Goal: Complete application form: Complete application form

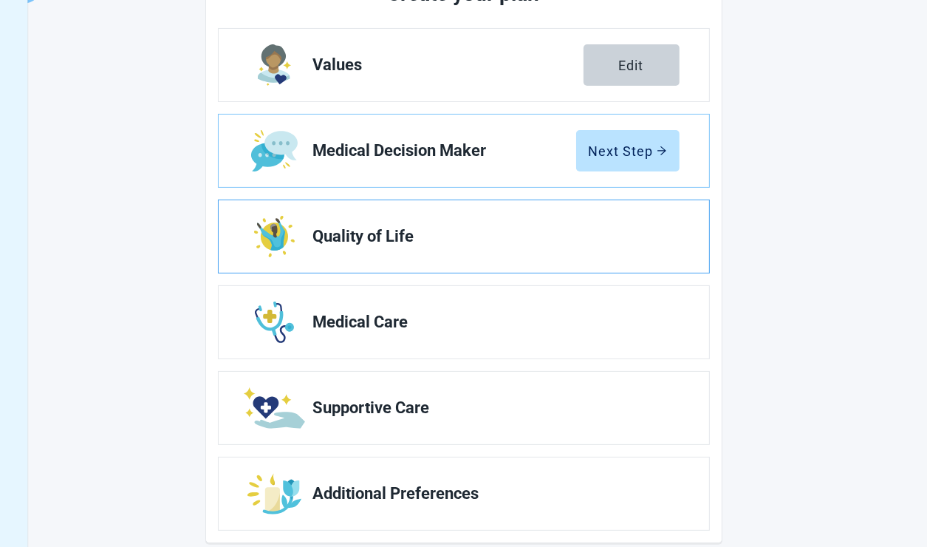
scroll to position [222, 0]
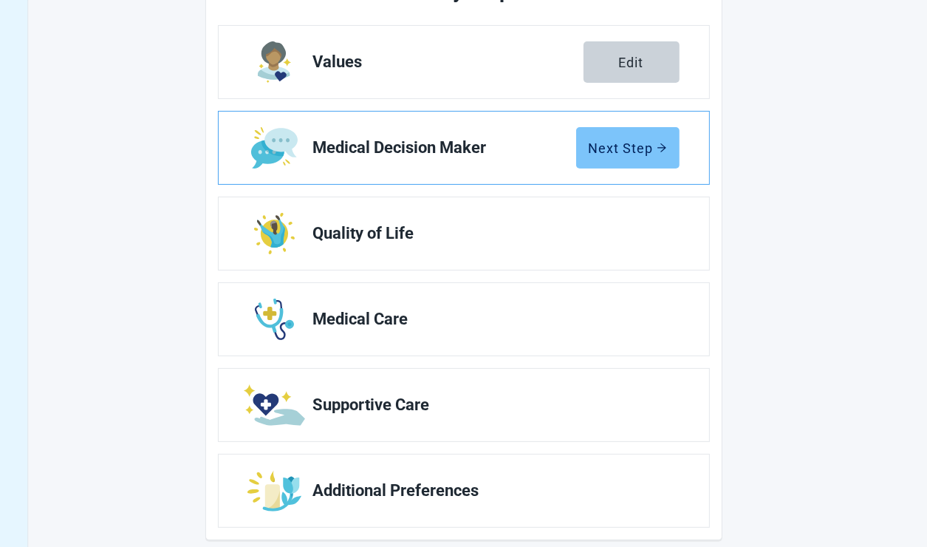
click at [621, 151] on div "Next Step" at bounding box center [628, 147] width 78 height 15
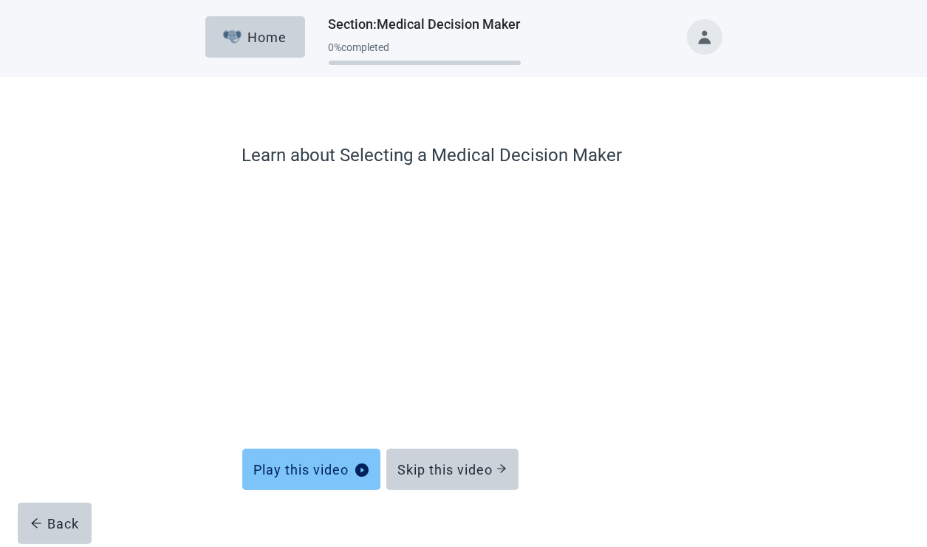
click at [306, 491] on form "Learn about Selecting a Medical Decision Maker Play this video Skip this video …" at bounding box center [463, 356] width 443 height 428
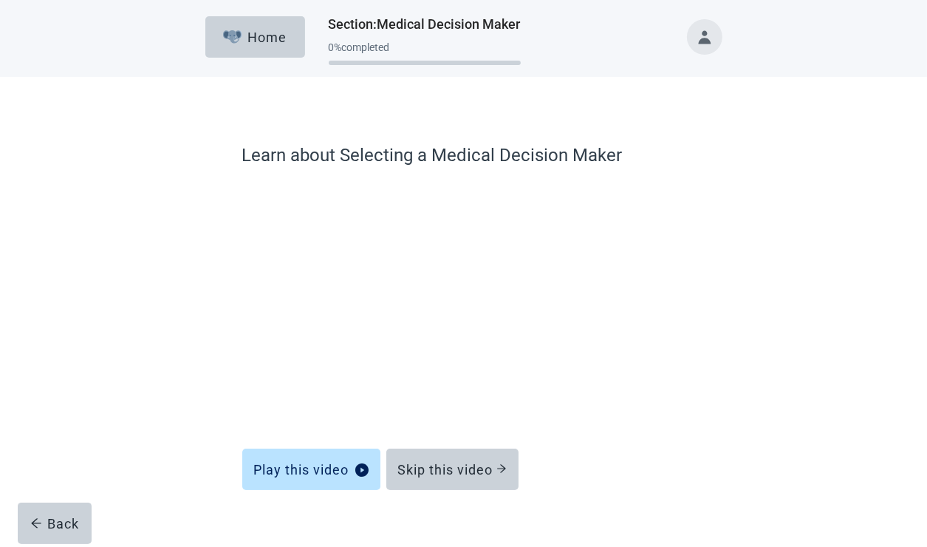
drag, startPoint x: 812, startPoint y: 94, endPoint x: 811, endPoint y: 104, distance: 10.4
click at [811, 104] on div "Learn about Selecting a Medical Decision Maker Play this video Skip this video …" at bounding box center [464, 323] width 835 height 493
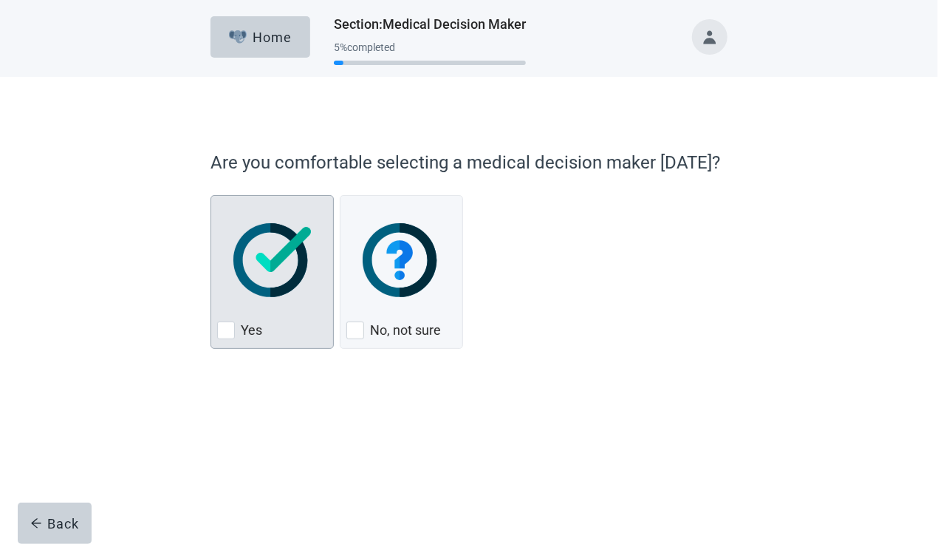
click at [241, 332] on label "Yes" at bounding box center [251, 330] width 21 height 18
checkbox input "true"
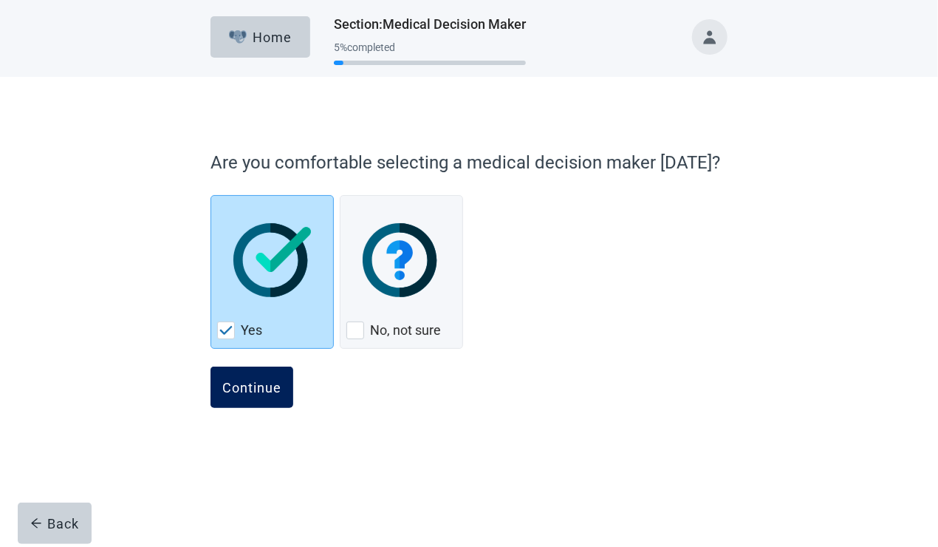
click at [242, 379] on button "Continue" at bounding box center [252, 386] width 83 height 41
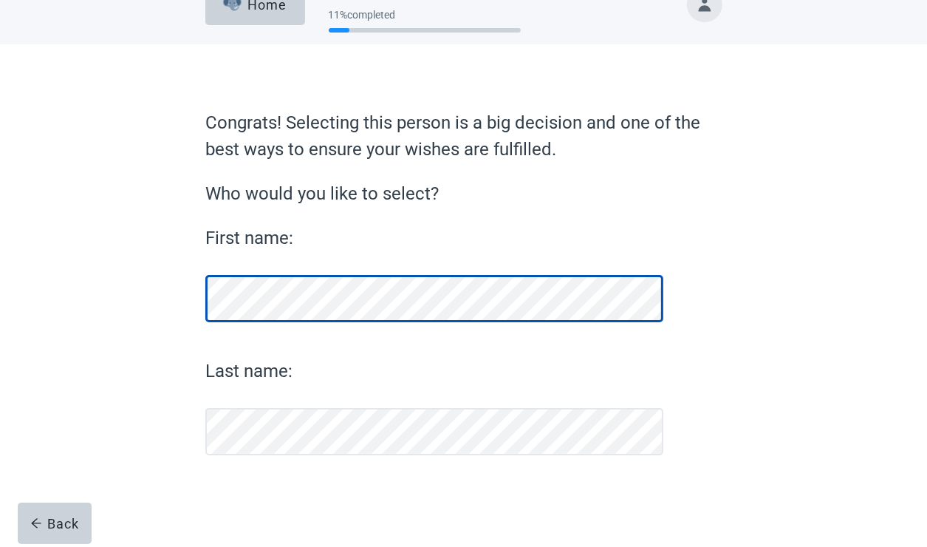
click at [245, 403] on form "Congrats! Selecting this person is a big decision and one of the best ways to e…" at bounding box center [463, 327] width 517 height 437
click at [245, 405] on div "First name: Last name:" at bounding box center [434, 340] width 458 height 231
click at [279, 327] on div "First name: Last name:" at bounding box center [434, 340] width 458 height 231
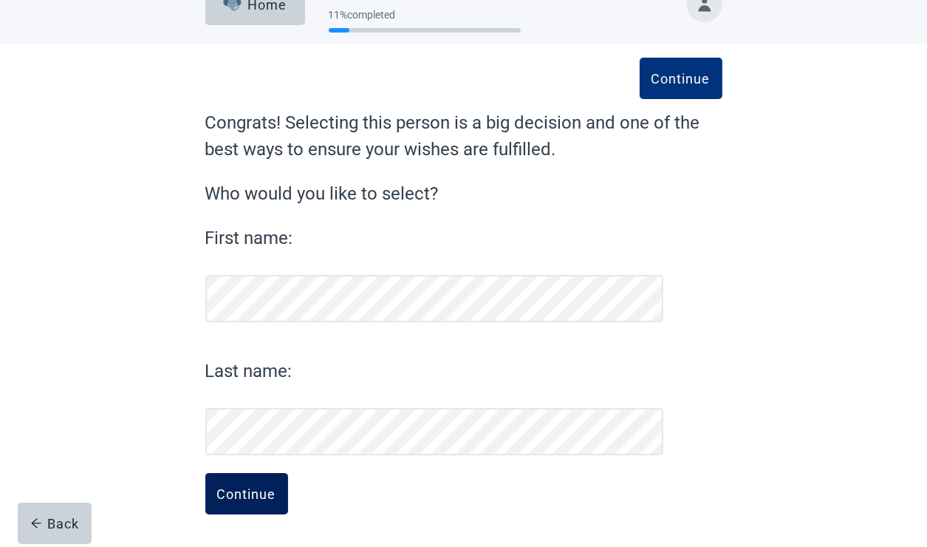
click at [263, 497] on div "Continue" at bounding box center [246, 493] width 59 height 15
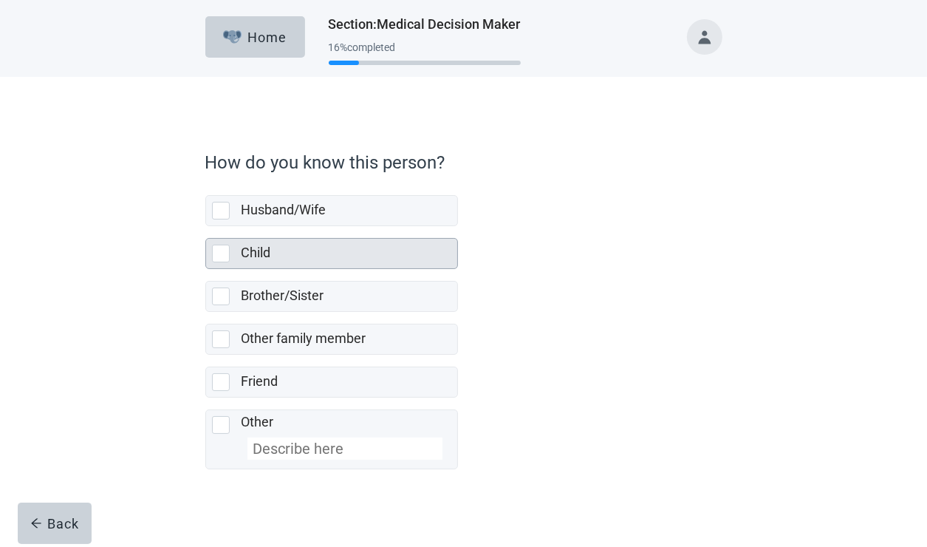
click at [228, 253] on div "Child, checkbox, not selected" at bounding box center [221, 254] width 18 height 18
click at [206, 227] on input "Child" at bounding box center [205, 226] width 1 height 1
checkbox input "true"
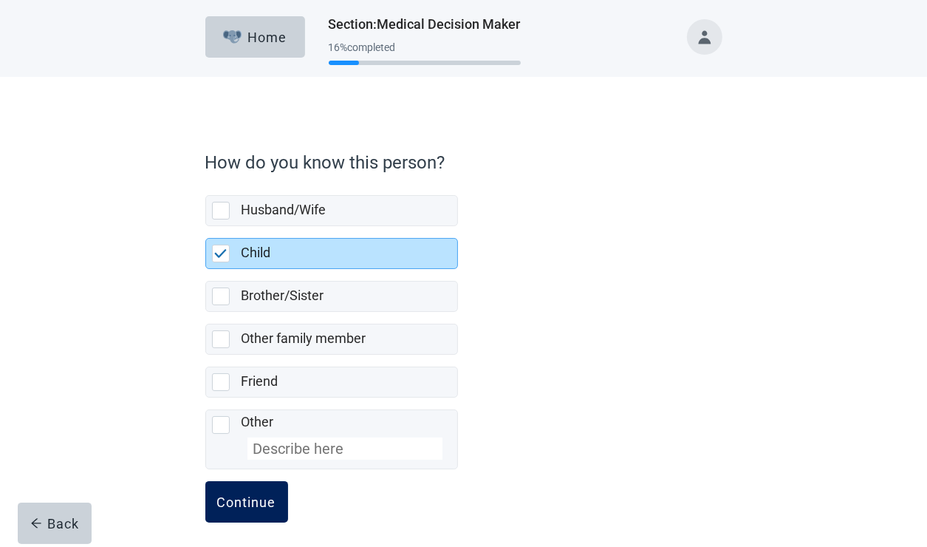
click at [240, 512] on button "Continue" at bounding box center [246, 501] width 83 height 41
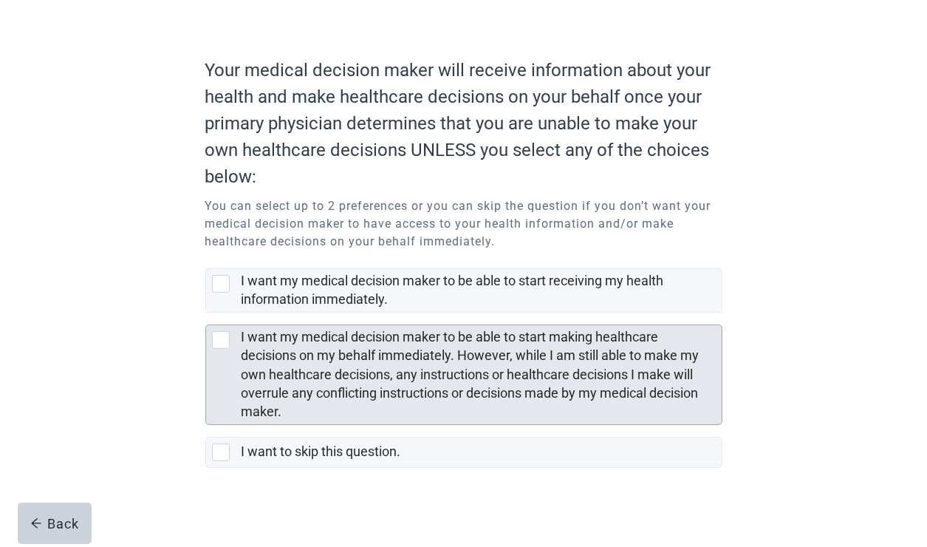
scroll to position [98, 0]
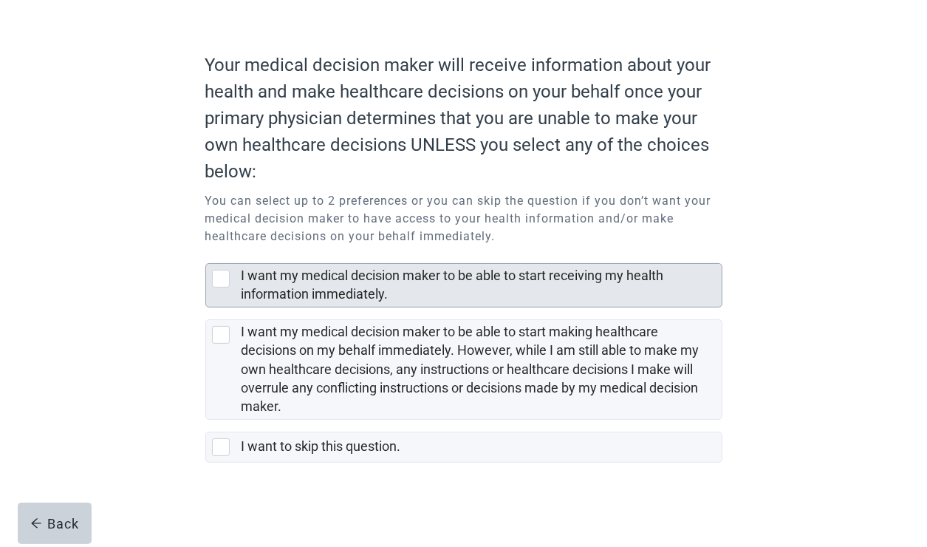
click at [228, 281] on div "I want my medical decision maker to be able to start receiving my health inform…" at bounding box center [221, 279] width 18 height 18
click at [206, 252] on input "I want my medical decision maker to be able to start receiving my health inform…" at bounding box center [205, 251] width 1 height 1
checkbox input "true"
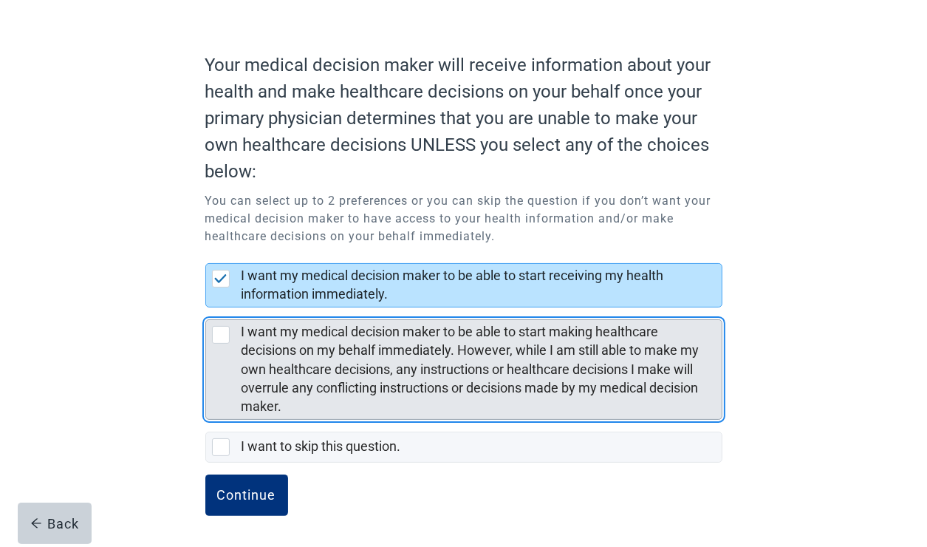
click at [214, 336] on div "I want my medical decision maker to be able to start making healthcare decision…" at bounding box center [221, 335] width 18 height 18
click at [206, 308] on input "I want my medical decision maker to be able to start making healthcare decision…" at bounding box center [205, 307] width 1 height 1
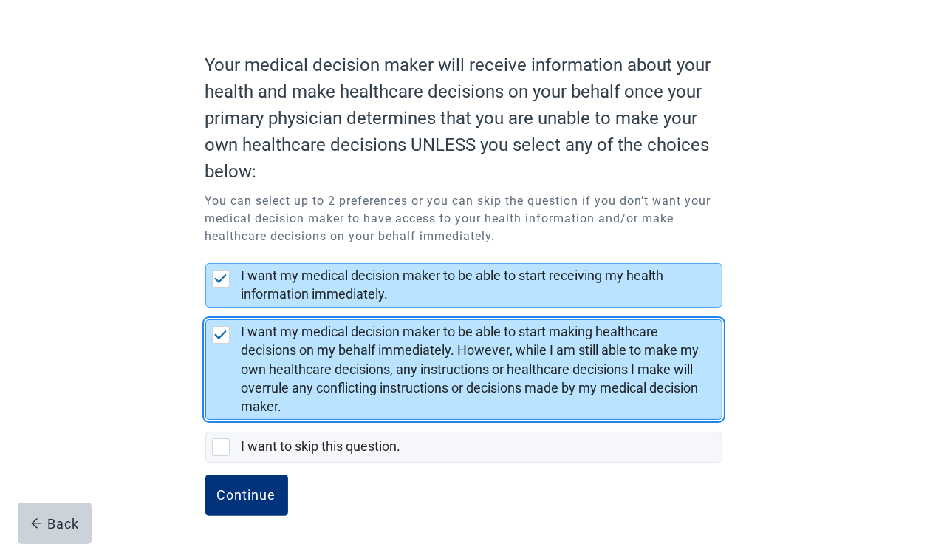
click at [225, 333] on img "I want my medical decision maker to be able to start making healthcare decision…" at bounding box center [220, 334] width 13 height 9
click at [206, 308] on input "I want my medical decision maker to be able to start making healthcare decision…" at bounding box center [205, 307] width 1 height 1
checkbox input "false"
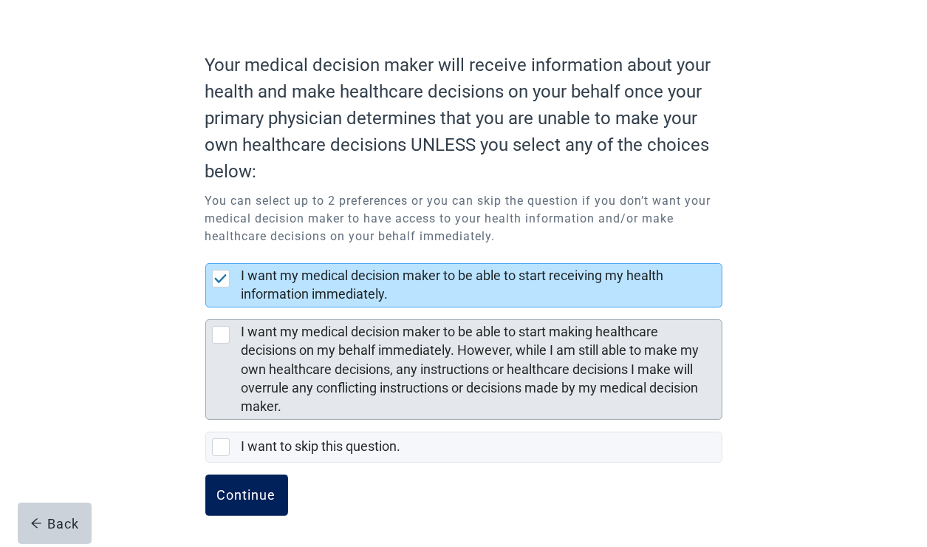
click at [255, 502] on button "Continue" at bounding box center [246, 494] width 83 height 41
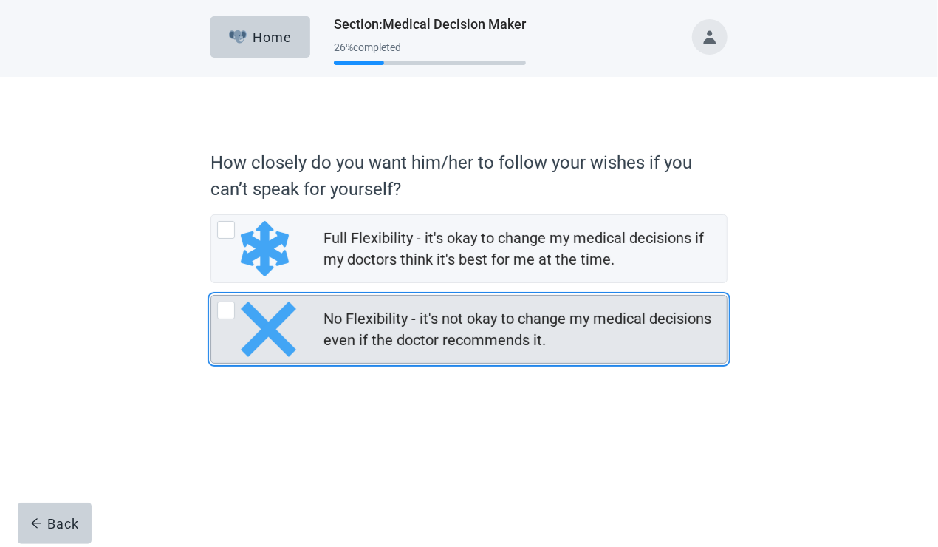
click at [232, 307] on div "No Flexibility - it's not okay to change my medical decisions even if the docto…" at bounding box center [226, 310] width 18 height 18
click at [211, 296] on input "No Flexibility - it's not okay to change my medical decisions even if the docto…" at bounding box center [211, 295] width 1 height 1
radio input "true"
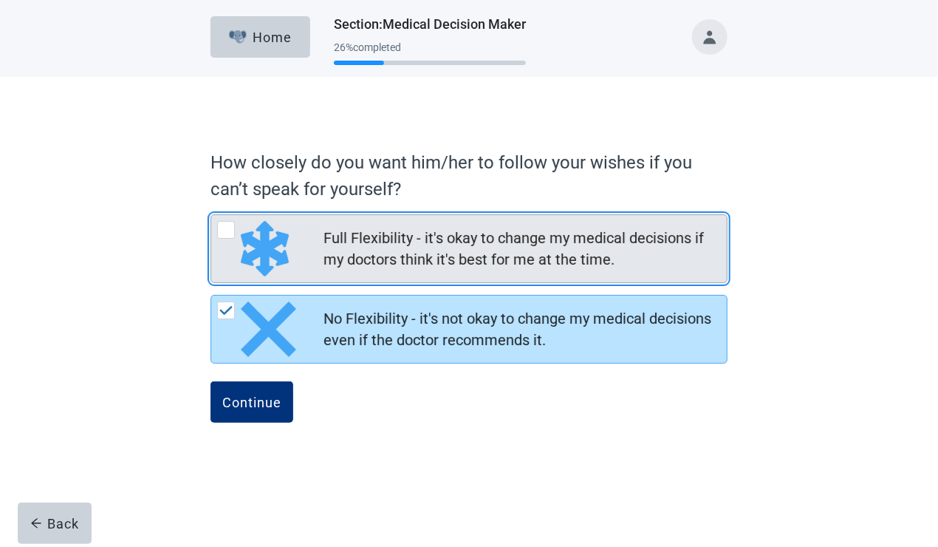
click at [222, 231] on div "Full Flexibility - it's okay to change my medical decisions if my doctors think…" at bounding box center [226, 230] width 18 height 18
click at [211, 215] on input "Full Flexibility - it's okay to change my medical decisions if my doctors think…" at bounding box center [211, 214] width 1 height 1
radio input "true"
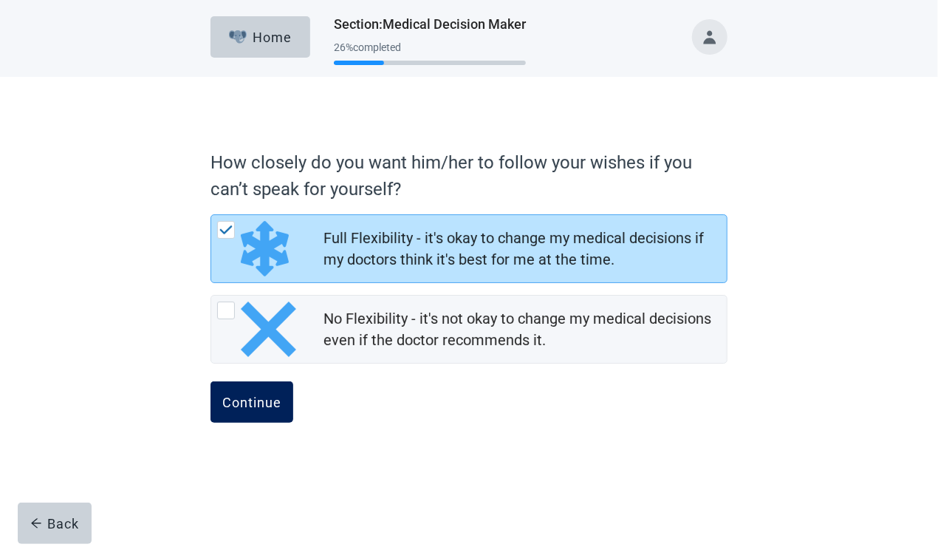
click at [250, 404] on div "Continue" at bounding box center [251, 402] width 59 height 15
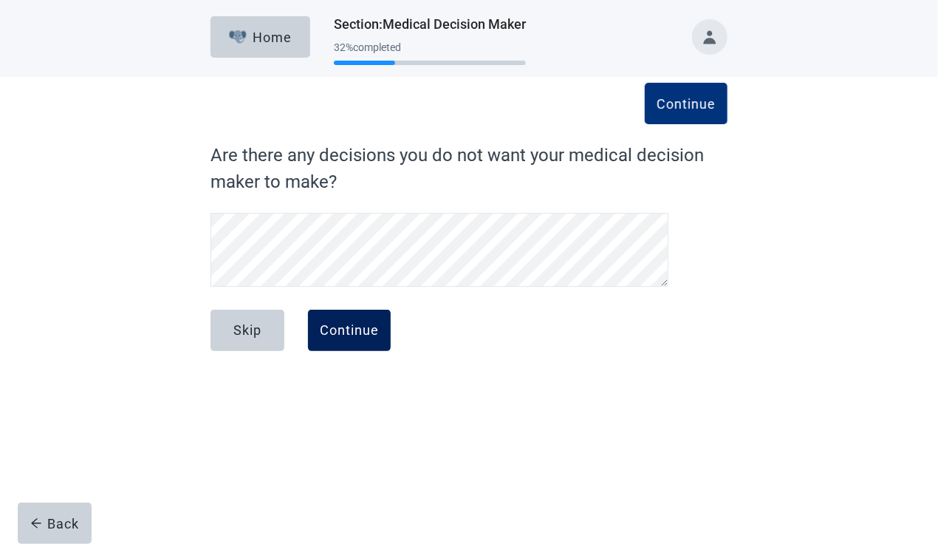
drag, startPoint x: 347, startPoint y: 334, endPoint x: 372, endPoint y: 342, distance: 25.7
click at [362, 358] on div "Skip Continue" at bounding box center [469, 347] width 517 height 74
click at [371, 331] on div "Continue" at bounding box center [349, 330] width 59 height 15
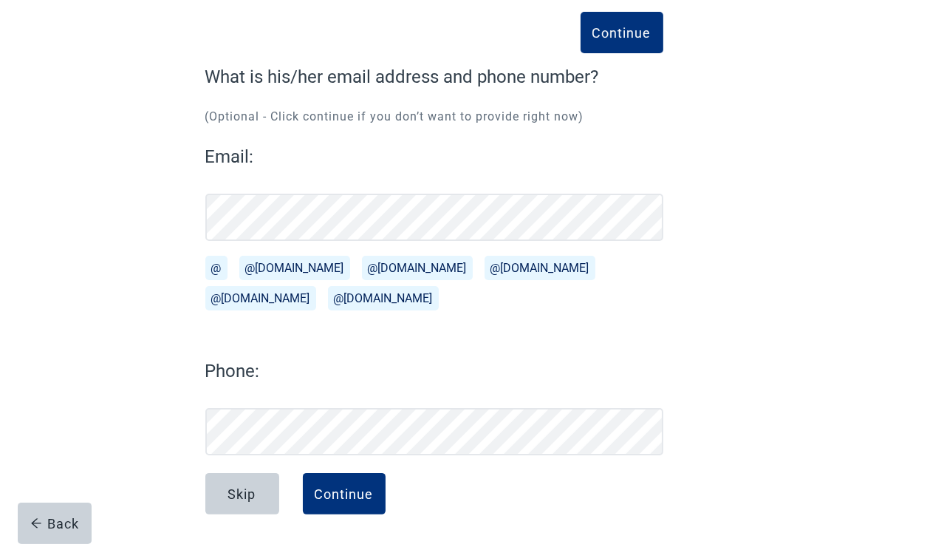
scroll to position [78, 0]
click at [362, 487] on div "Continue" at bounding box center [344, 493] width 59 height 15
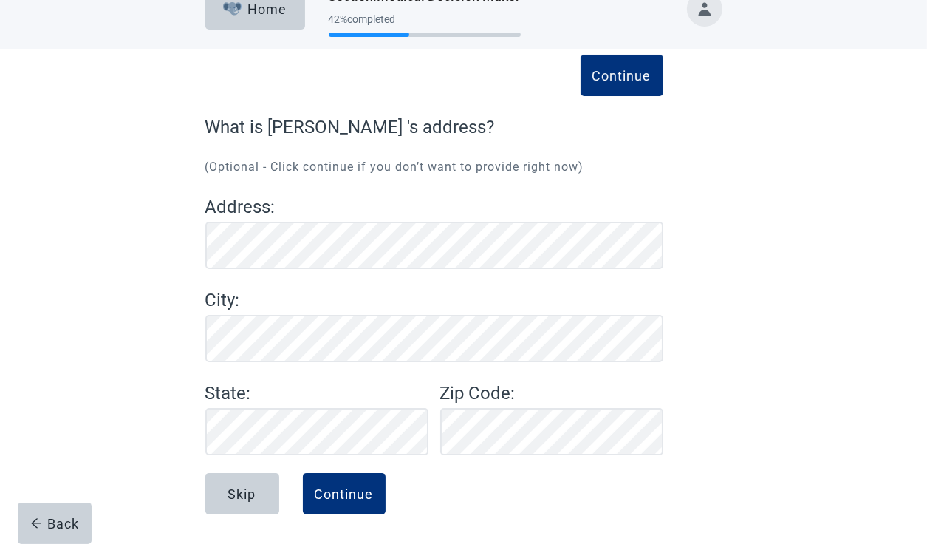
scroll to position [28, 0]
click at [868, 211] on div "Continue What is [PERSON_NAME] 's address? (Optional - Click continue if you do…" at bounding box center [464, 298] width 835 height 498
drag, startPoint x: 360, startPoint y: 494, endPoint x: 374, endPoint y: 479, distance: 20.4
click at [364, 487] on div "Continue" at bounding box center [344, 493] width 59 height 15
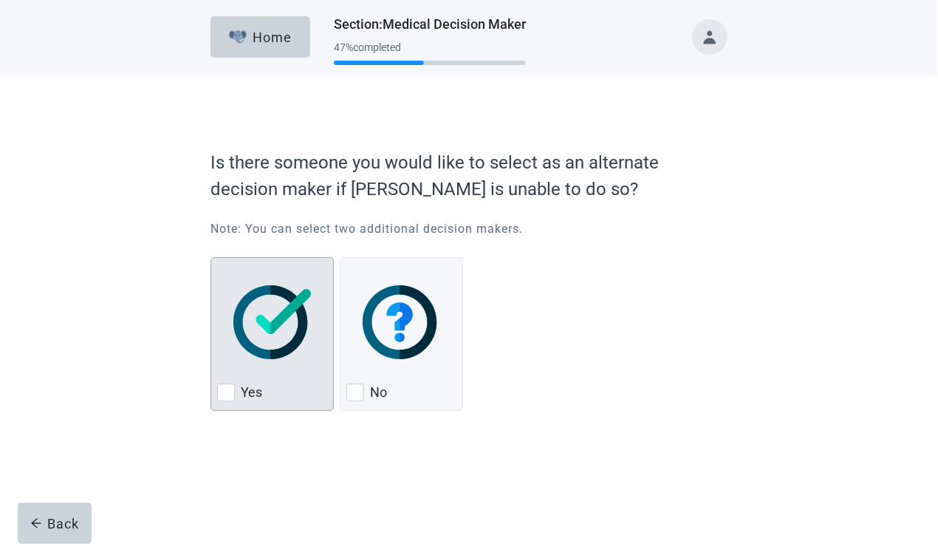
click at [224, 393] on div "Yes, checkbox, not checked" at bounding box center [226, 392] width 18 height 18
click at [211, 258] on input "Yes" at bounding box center [211, 257] width 1 height 1
checkbox input "true"
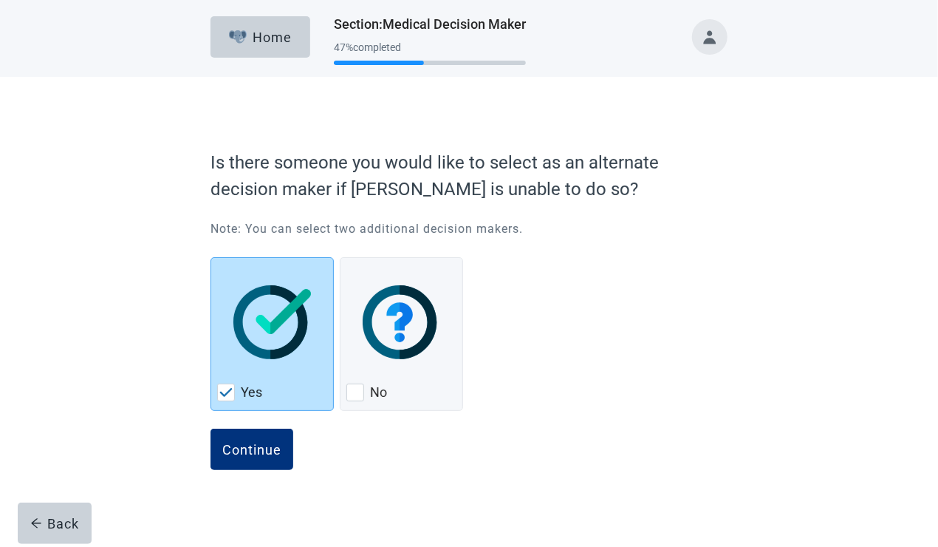
drag, startPoint x: 245, startPoint y: 453, endPoint x: 322, endPoint y: 454, distance: 76.8
click at [245, 454] on div "Continue" at bounding box center [251, 449] width 59 height 15
click at [256, 453] on div "Continue" at bounding box center [251, 449] width 59 height 15
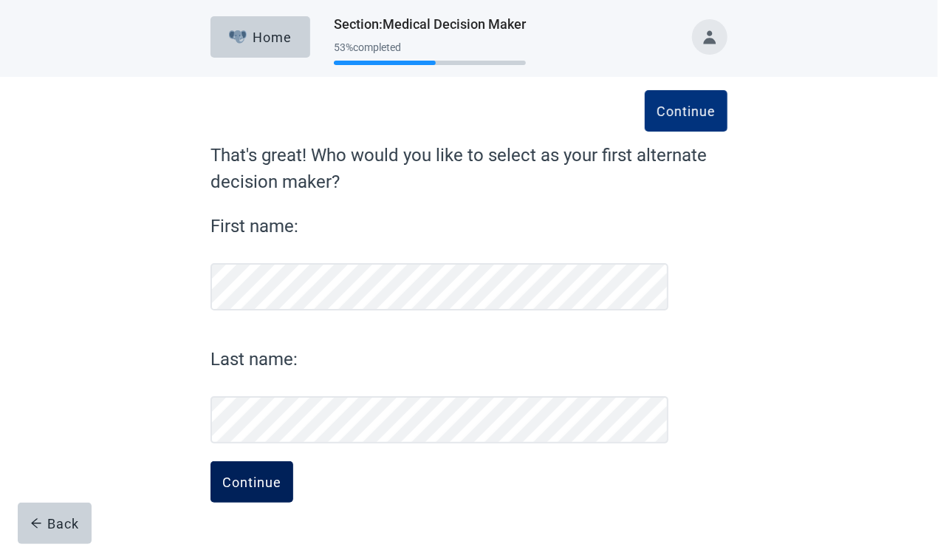
click at [270, 470] on button "Continue" at bounding box center [252, 481] width 83 height 41
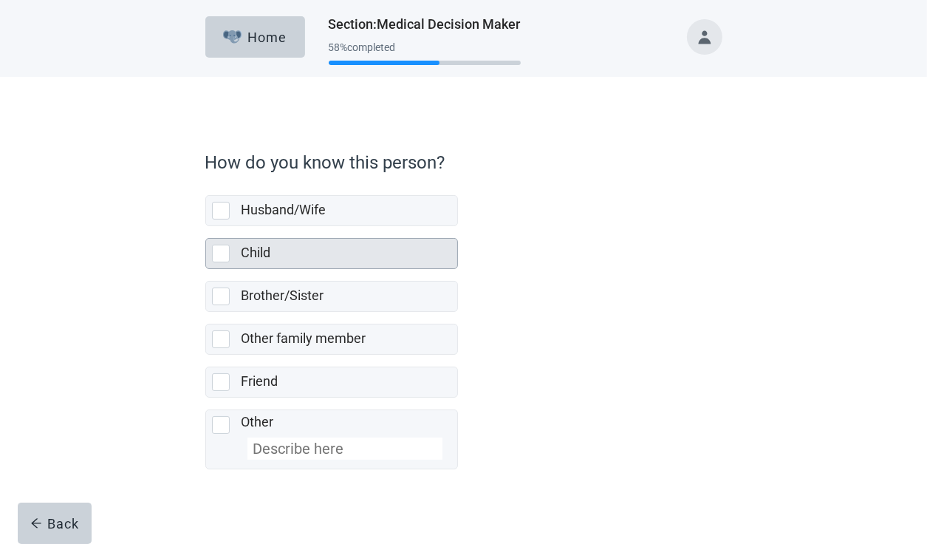
click at [228, 250] on div "Child, checkbox, not selected" at bounding box center [221, 254] width 18 height 18
click at [206, 227] on input "Child" at bounding box center [205, 226] width 1 height 1
checkbox input "true"
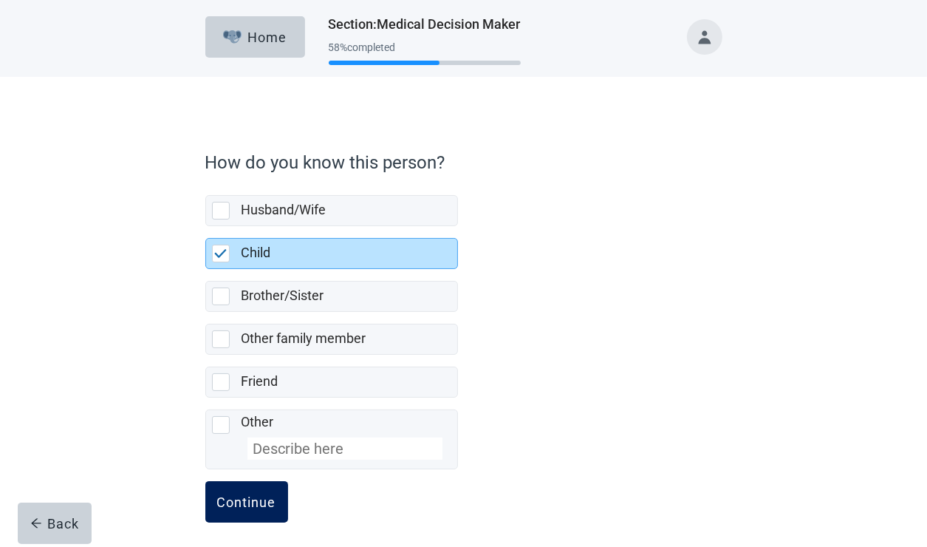
click at [244, 499] on div "Continue" at bounding box center [246, 501] width 59 height 15
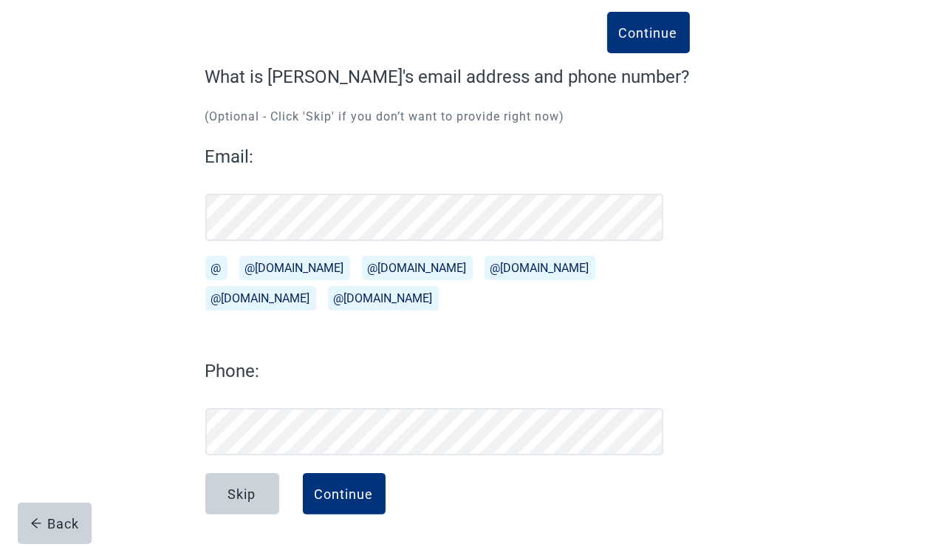
scroll to position [78, 0]
click at [347, 499] on div "Continue" at bounding box center [344, 493] width 59 height 15
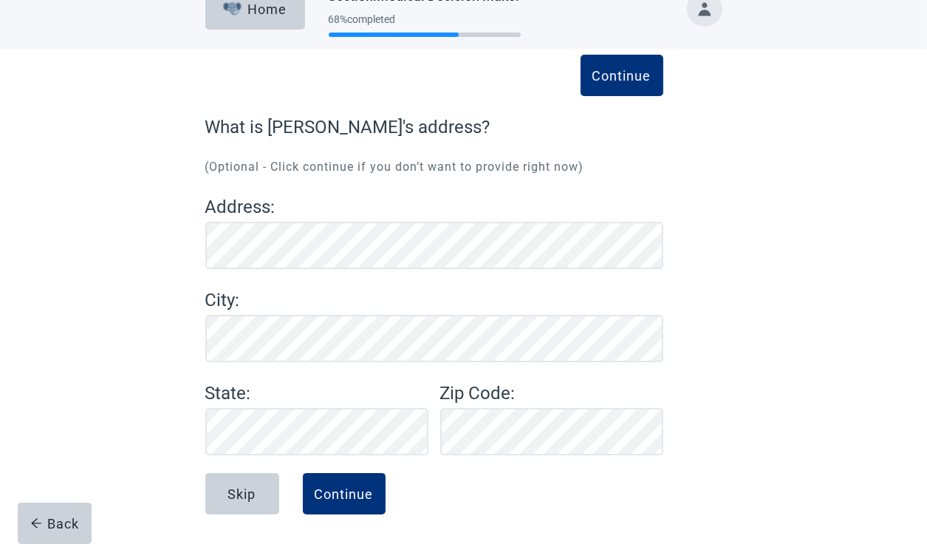
scroll to position [28, 0]
click at [167, 228] on div "Continue What is [PERSON_NAME]'s address? (Optional - Click continue if you don…" at bounding box center [464, 312] width 621 height 468
drag, startPoint x: 350, startPoint y: 491, endPoint x: 404, endPoint y: 479, distance: 55.2
click at [349, 492] on div "Continue" at bounding box center [344, 493] width 59 height 15
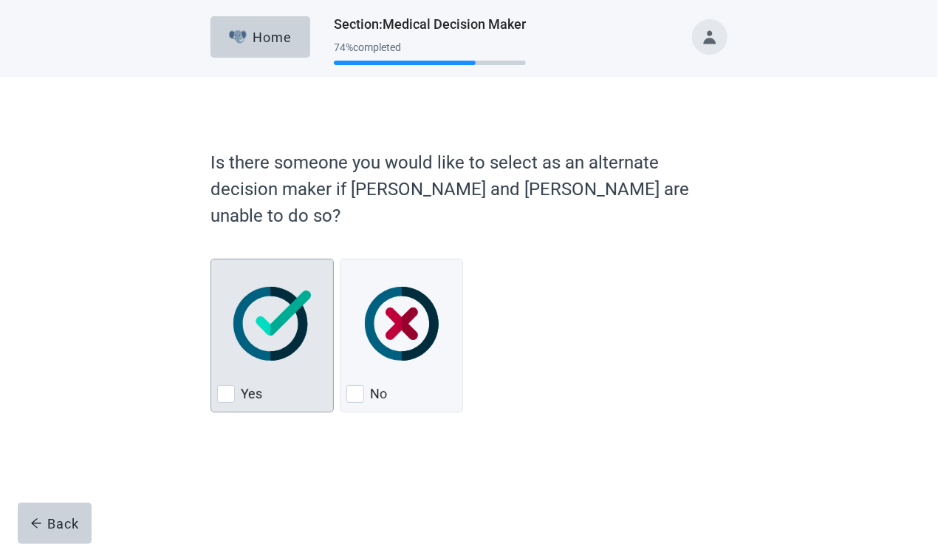
click at [247, 385] on label "Yes" at bounding box center [251, 394] width 21 height 18
checkbox input "true"
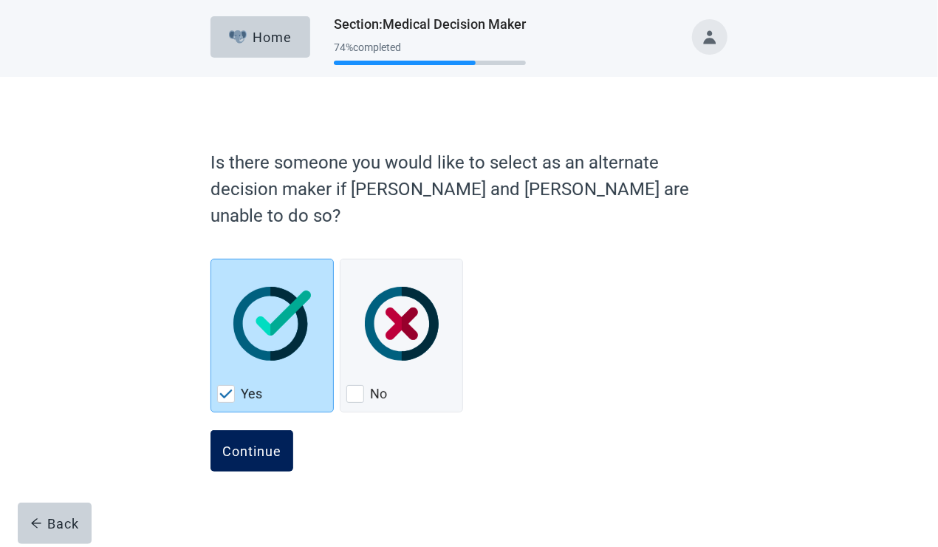
drag, startPoint x: 250, startPoint y: 427, endPoint x: 281, endPoint y: 418, distance: 32.3
click at [250, 443] on div "Continue" at bounding box center [251, 450] width 59 height 15
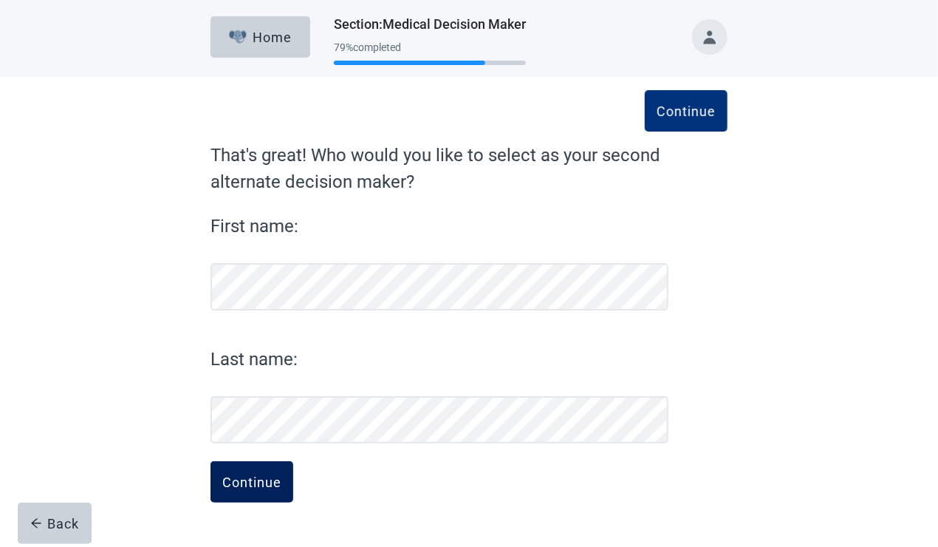
click at [253, 473] on button "Continue" at bounding box center [252, 481] width 83 height 41
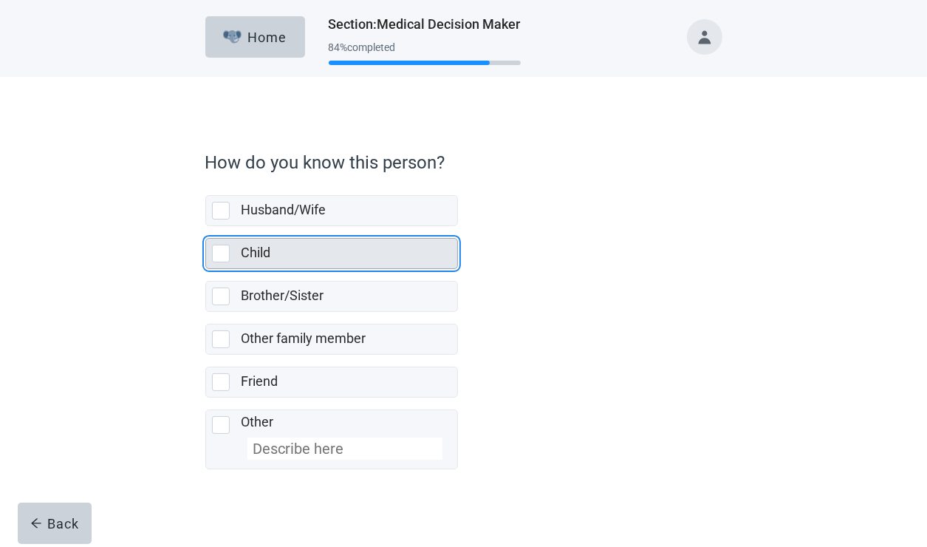
click at [289, 254] on div "Child" at bounding box center [345, 253] width 207 height 18
click at [206, 227] on input "Child" at bounding box center [205, 226] width 1 height 1
checkbox input "true"
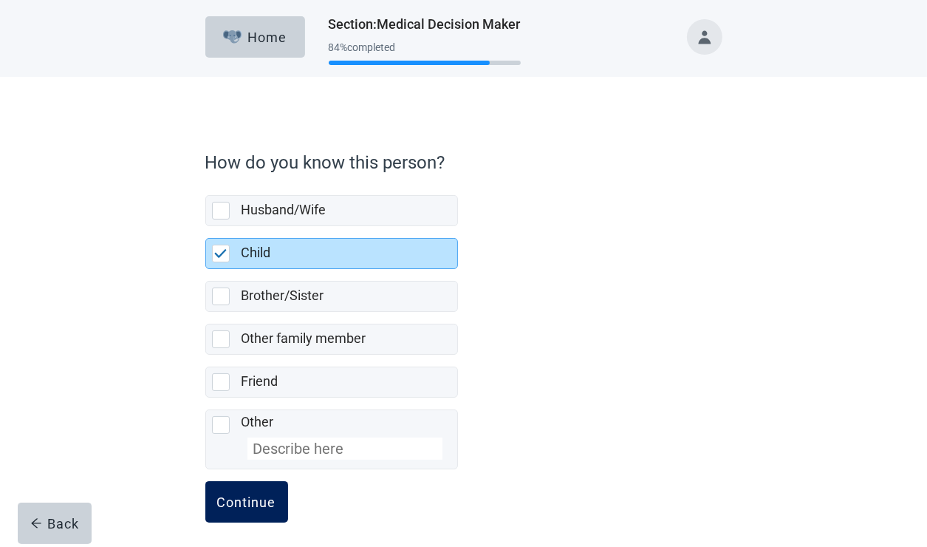
click at [260, 490] on button "Continue" at bounding box center [246, 501] width 83 height 41
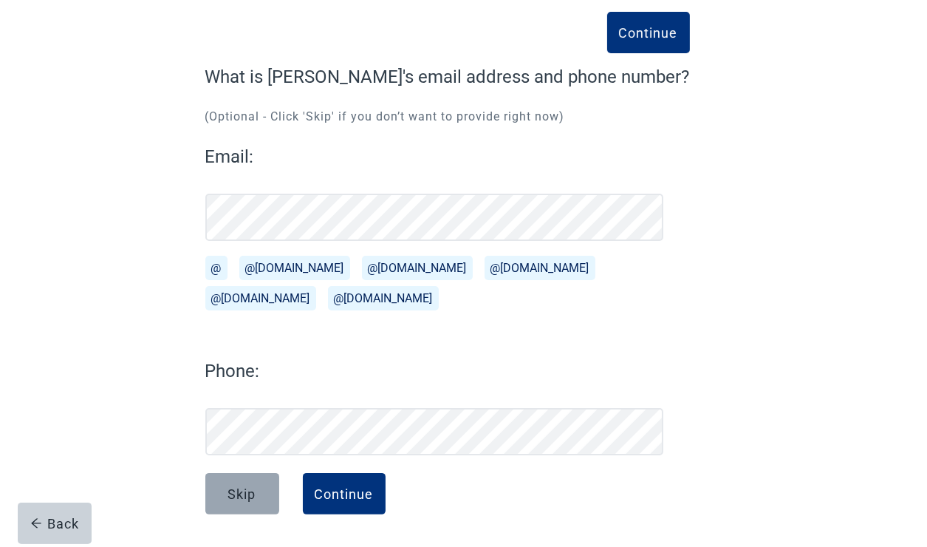
scroll to position [78, 0]
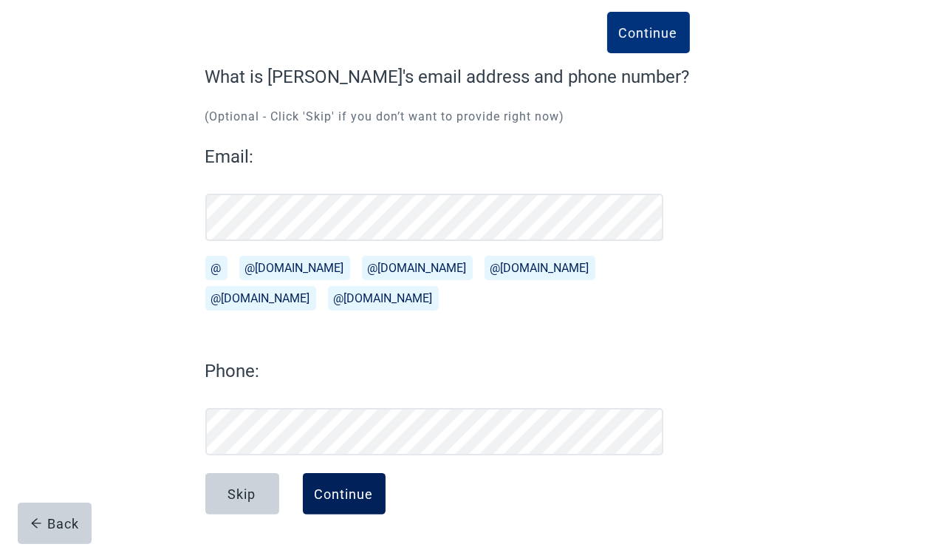
click at [349, 479] on button "Continue" at bounding box center [344, 493] width 83 height 41
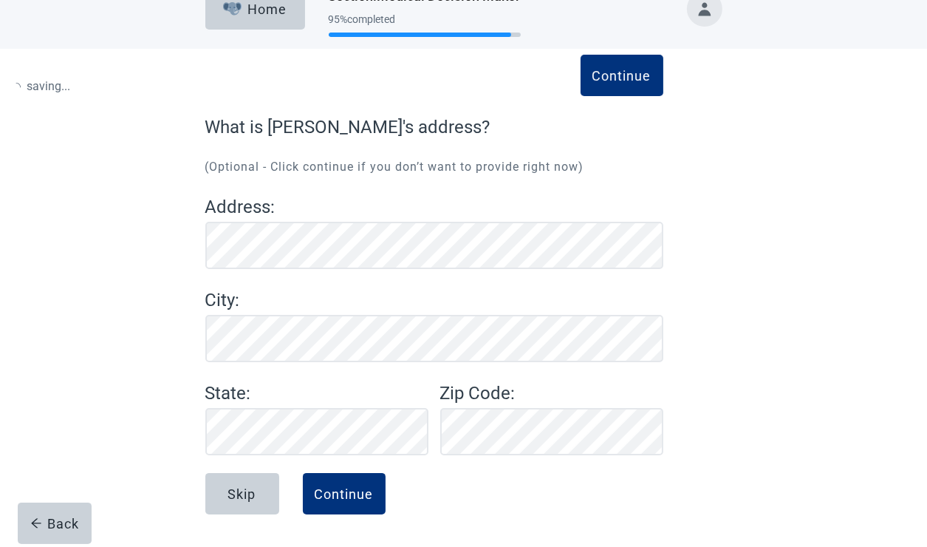
scroll to position [92, 0]
click at [332, 497] on button "Continue" at bounding box center [344, 493] width 83 height 41
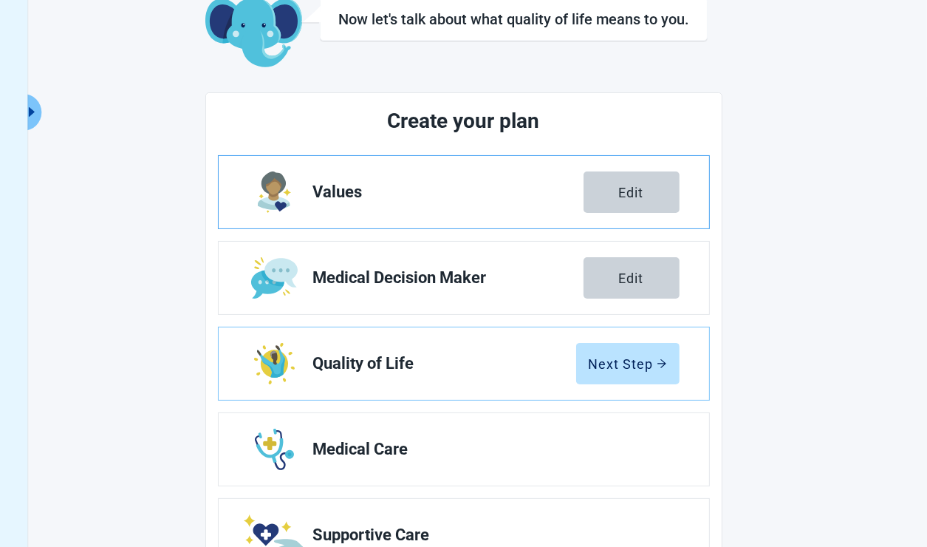
scroll to position [28, 0]
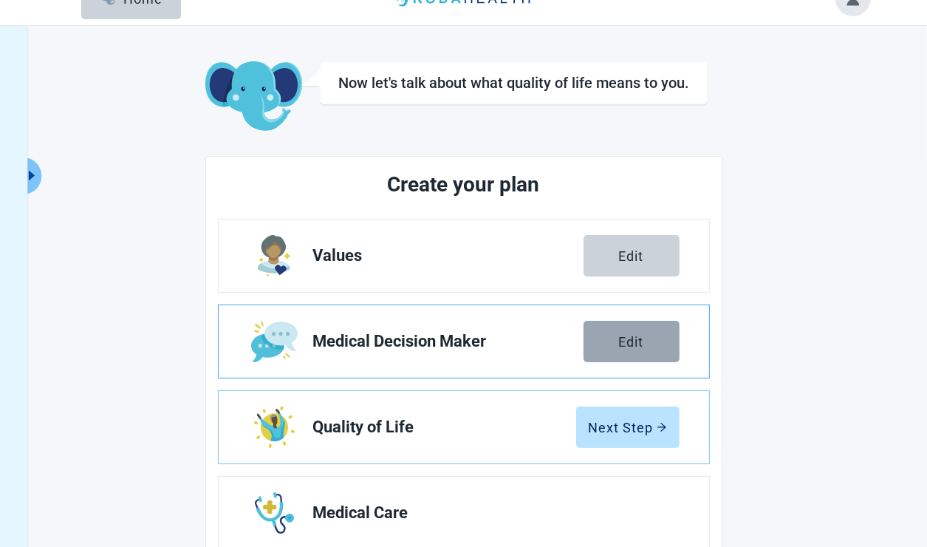
click at [630, 329] on button "Edit" at bounding box center [632, 341] width 96 height 41
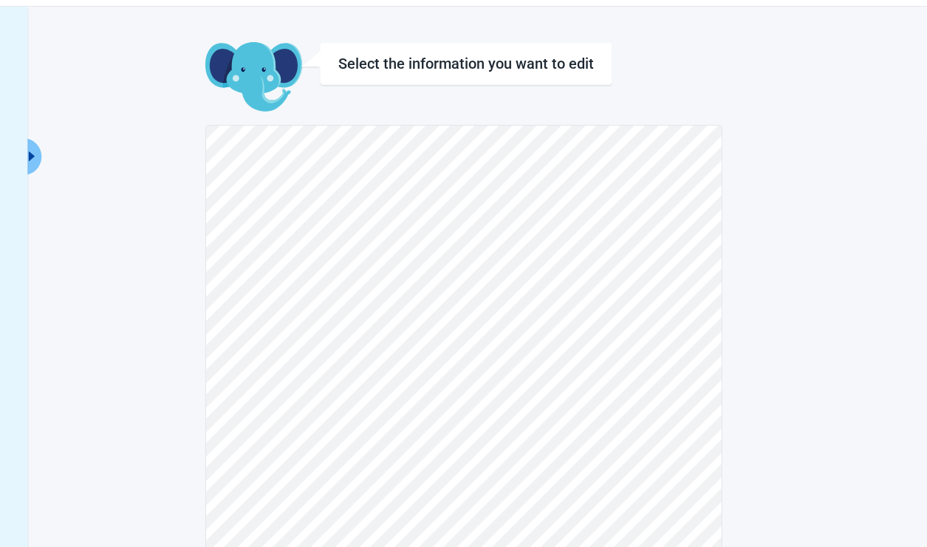
scroll to position [74, 0]
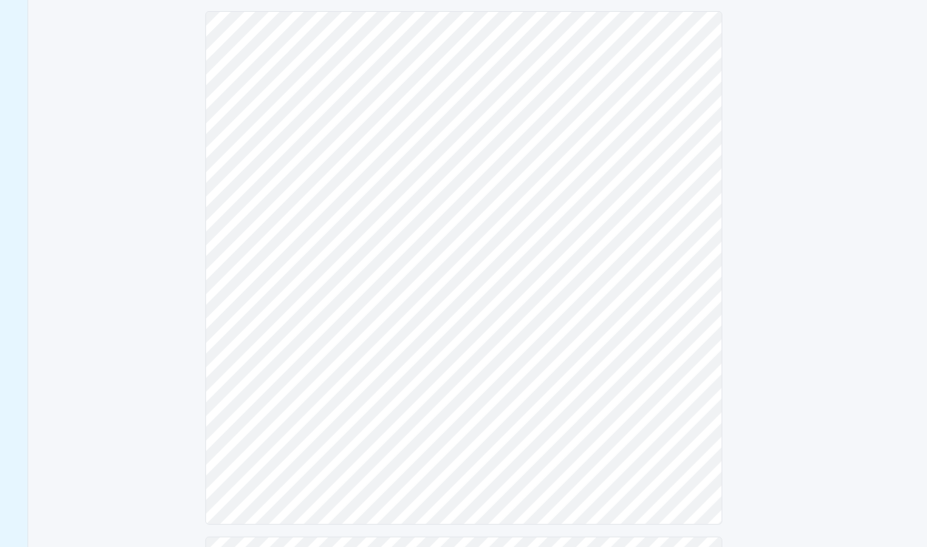
scroll to position [307, 0]
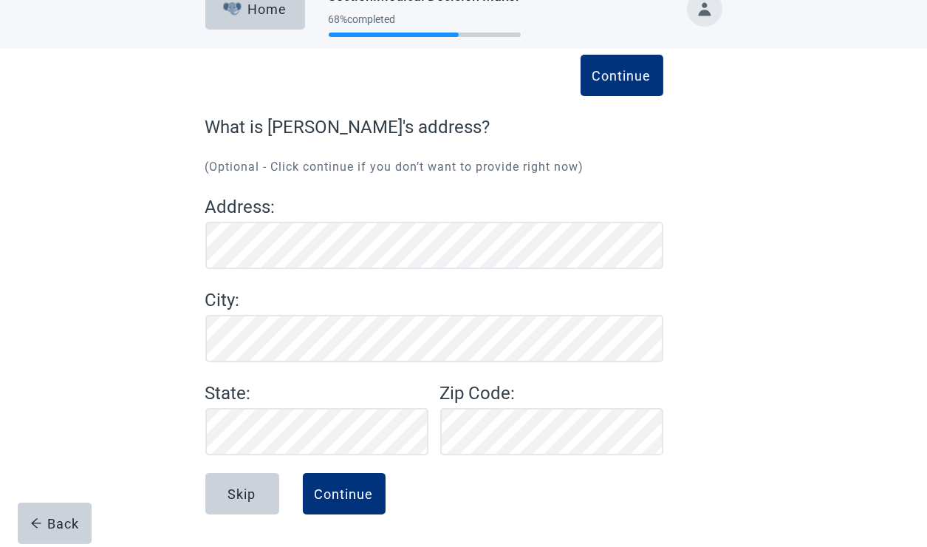
scroll to position [28, 0]
click at [355, 498] on div "Continue" at bounding box center [344, 493] width 59 height 15
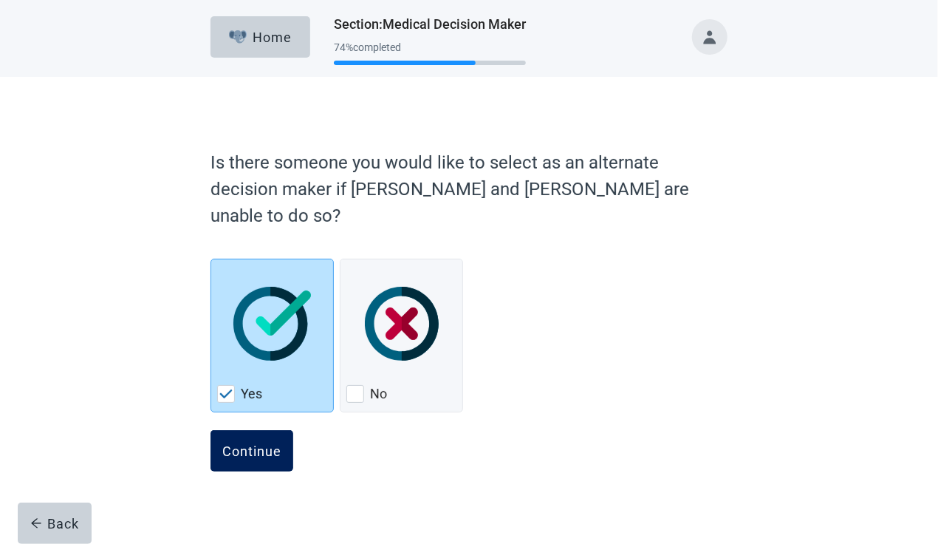
click at [247, 443] on div "Continue" at bounding box center [251, 450] width 59 height 15
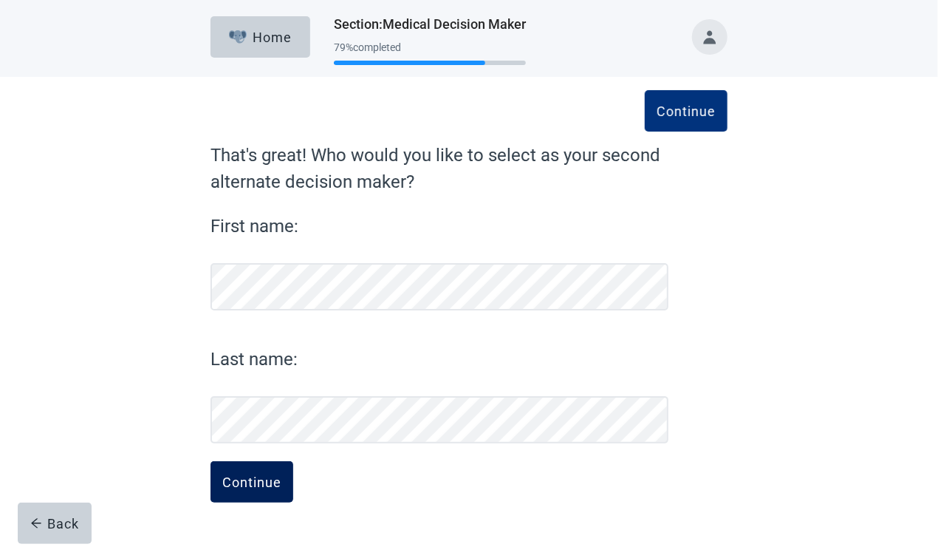
click at [236, 483] on div "Continue" at bounding box center [251, 481] width 59 height 15
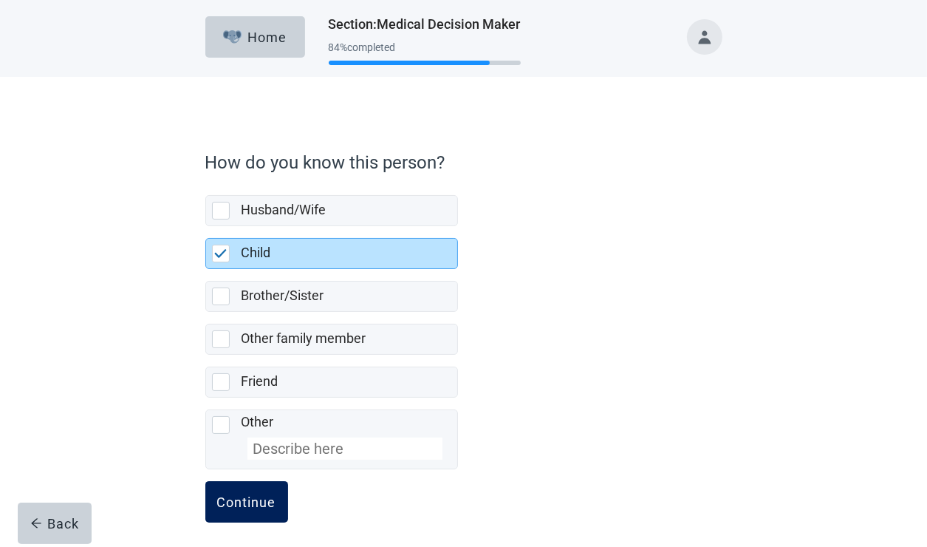
click at [262, 496] on div "Continue" at bounding box center [246, 501] width 59 height 15
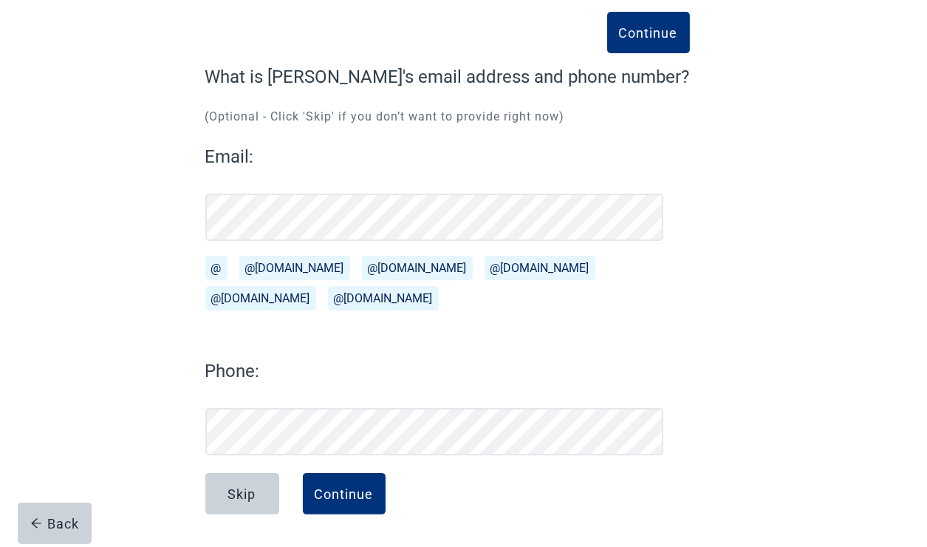
scroll to position [78, 0]
click at [343, 491] on div "Continue" at bounding box center [344, 493] width 59 height 15
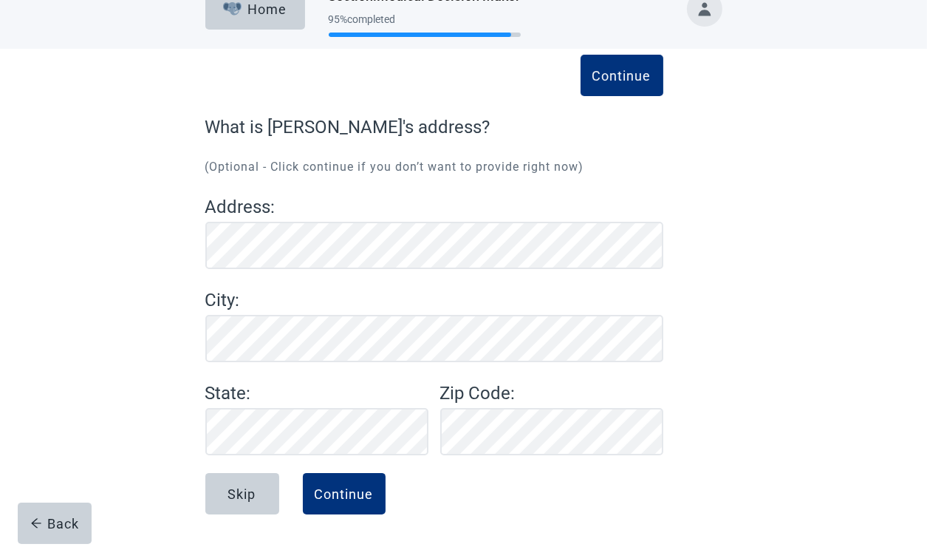
scroll to position [28, 0]
click at [336, 484] on button "Continue" at bounding box center [344, 493] width 83 height 41
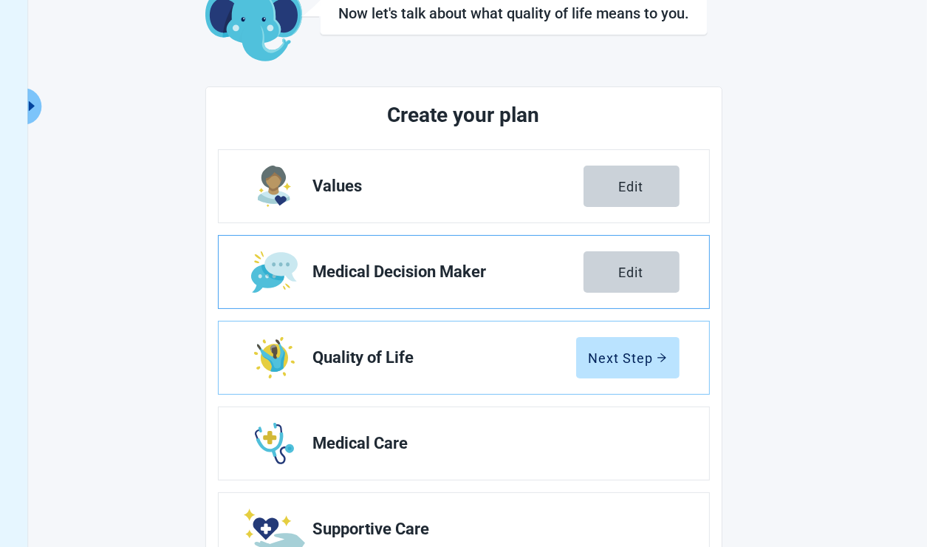
scroll to position [238, 0]
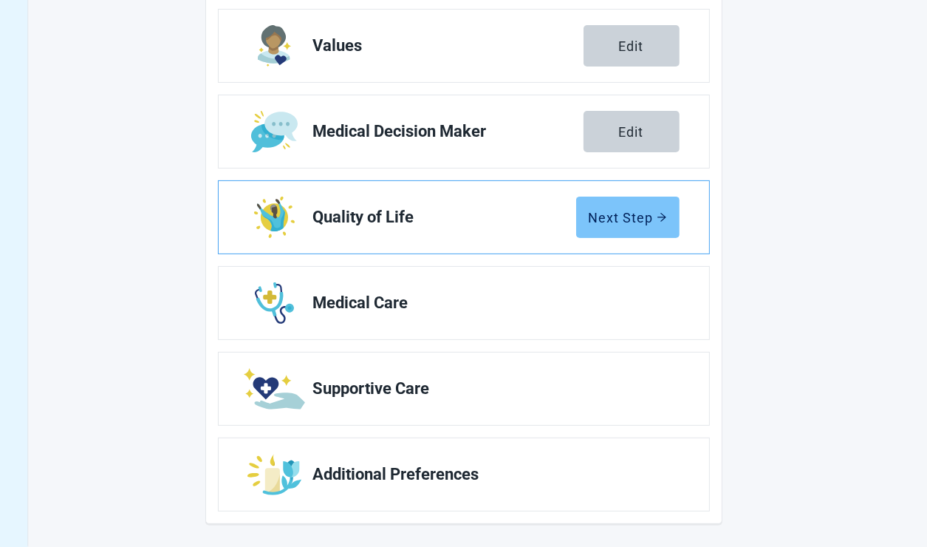
click at [622, 210] on div "Next Step" at bounding box center [628, 217] width 78 height 15
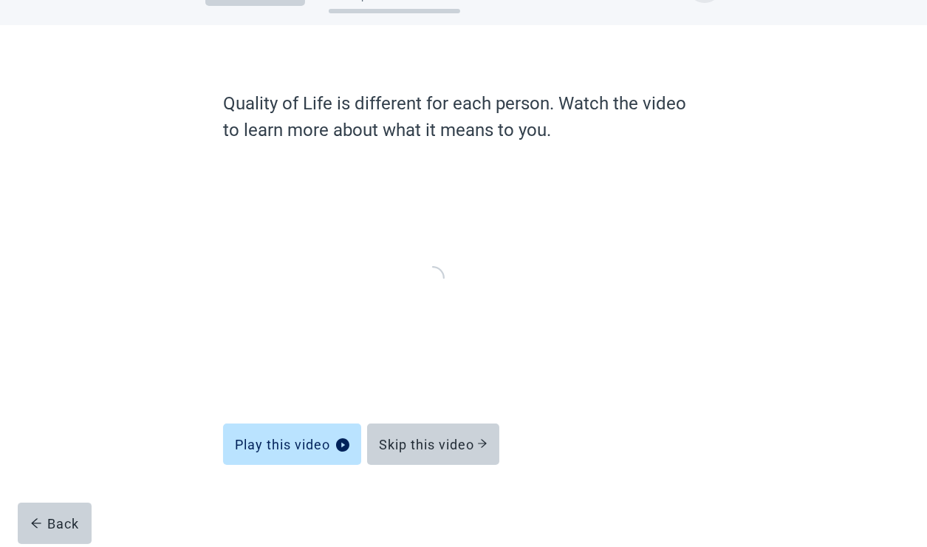
scroll to position [49, 0]
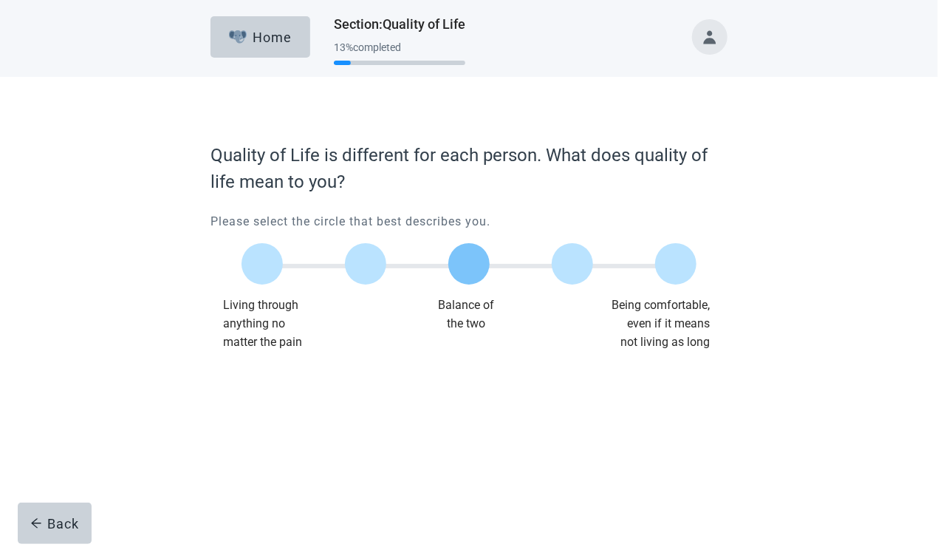
click at [457, 263] on label "Main content" at bounding box center [468, 263] width 41 height 41
click at [469, 264] on input "Quality of life scale: 50 out of 100. Balance of the two" at bounding box center [469, 264] width 0 height 0
click at [257, 378] on div "Continue" at bounding box center [251, 381] width 59 height 15
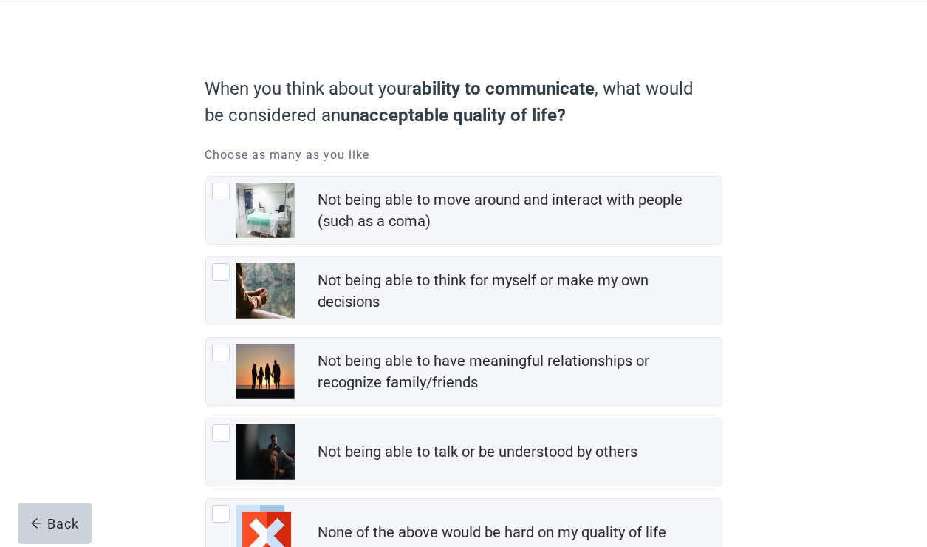
scroll to position [148, 0]
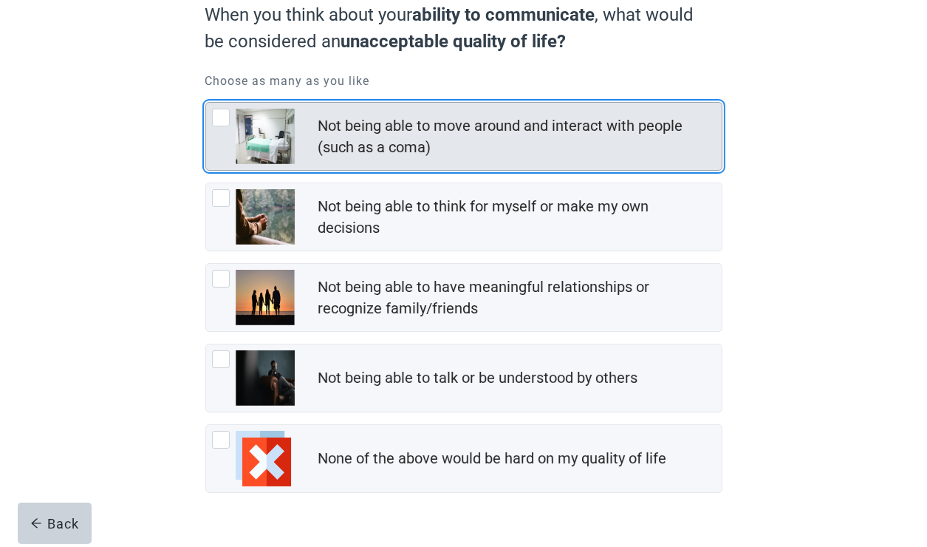
click at [221, 122] on div "Not being able to move around and interact with people (such as a coma), checkb…" at bounding box center [221, 118] width 18 height 18
click at [206, 103] on input "Not being able to move around and interact with people (such as a coma)" at bounding box center [205, 102] width 1 height 1
checkbox input "true"
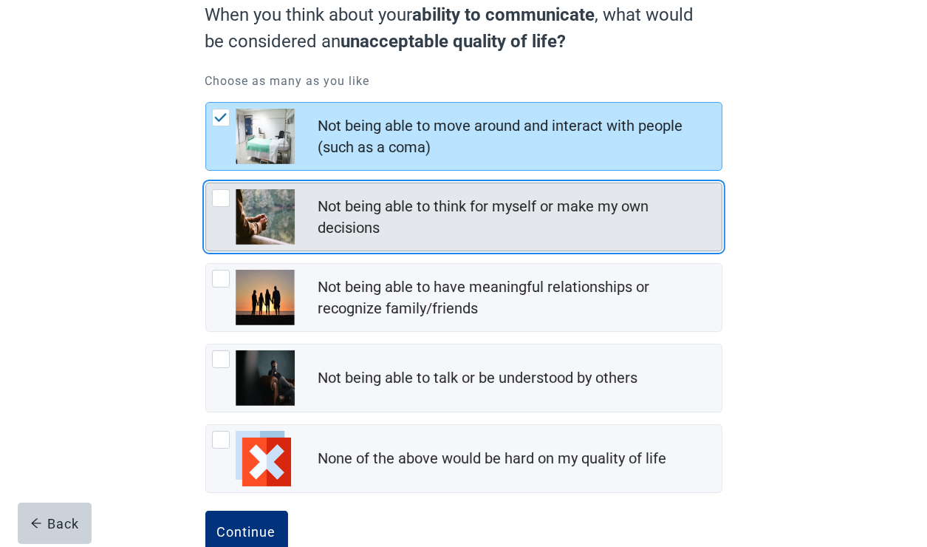
click at [216, 198] on div "Not being able to think for myself or make my own decisions, checkbox, not chec…" at bounding box center [221, 198] width 18 height 18
click at [206, 183] on input "Not being able to think for myself or make my own decisions" at bounding box center [205, 182] width 1 height 1
checkbox input "true"
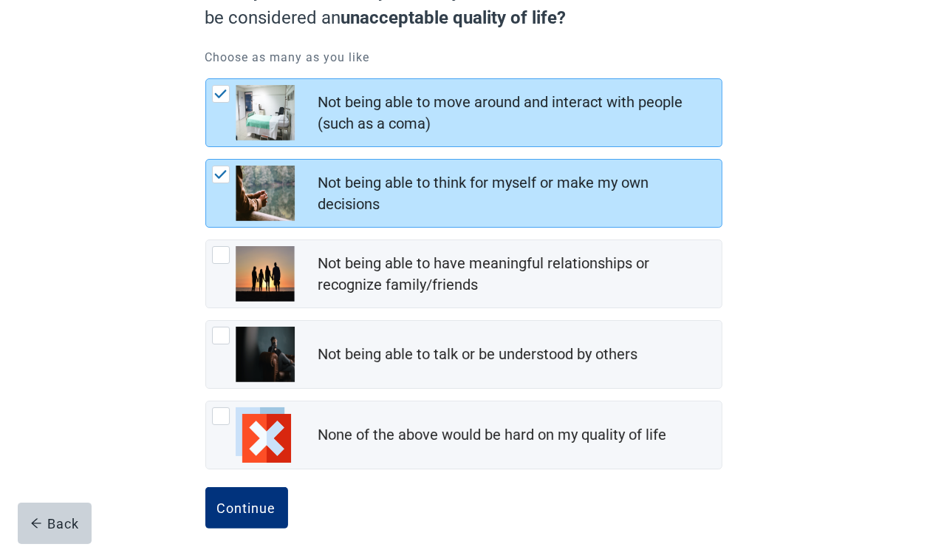
scroll to position [183, 0]
